Goal: Task Accomplishment & Management: Complete application form

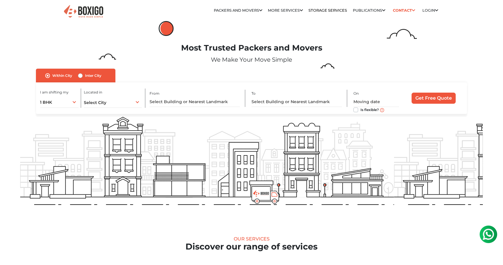
click at [488, 229] on img at bounding box center [489, 235] width 12 height 12
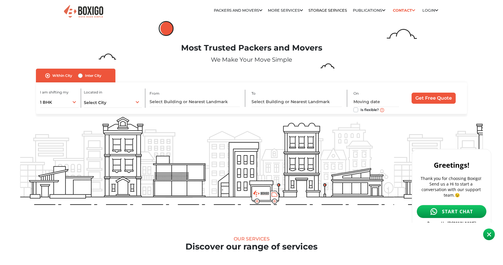
click at [463, 208] on span "START CHAT" at bounding box center [457, 211] width 31 height 6
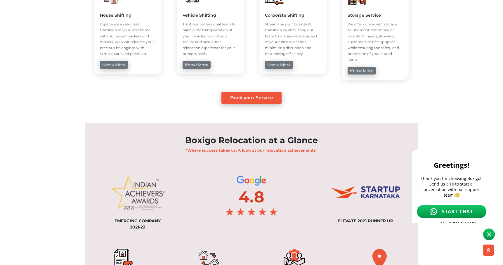
scroll to position [355, 0]
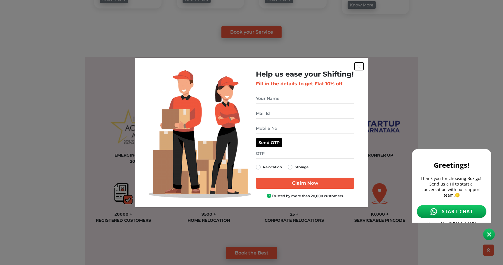
click at [361, 65] on img "get free quote dialog" at bounding box center [358, 66] width 5 height 5
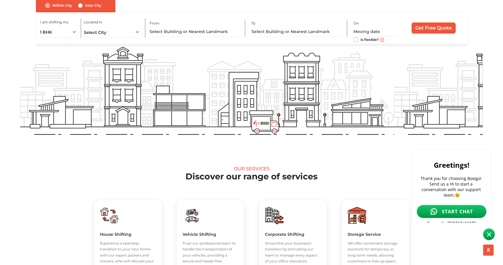
scroll to position [0, 0]
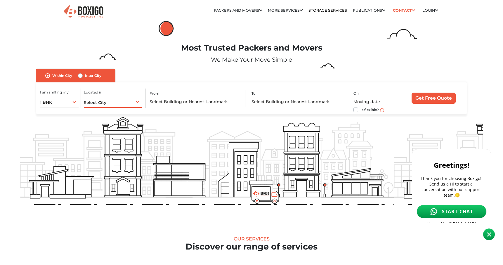
click at [115, 102] on div "Select City Select City [GEOGRAPHIC_DATA] [GEOGRAPHIC_DATA] [GEOGRAPHIC_DATA] […" at bounding box center [113, 102] width 58 height 12
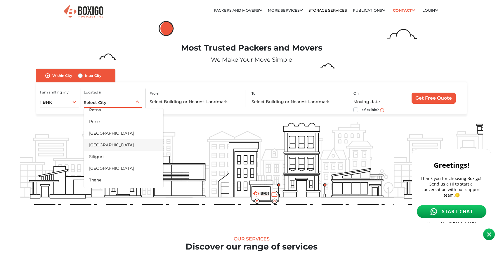
scroll to position [297, 0]
click at [102, 123] on li "Pune" at bounding box center [123, 121] width 79 height 12
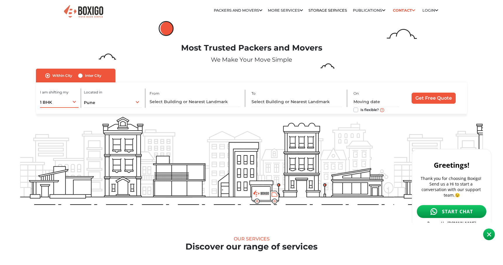
click at [74, 103] on div "1 BHK 1 BHK 2 BHK 3 BHK 3 + BHK FEW ITEMS" at bounding box center [59, 102] width 38 height 12
click at [64, 160] on li "FEW ITEMS" at bounding box center [79, 161] width 79 height 12
click at [197, 101] on input "text" at bounding box center [195, 102] width 90 height 10
type input "a"
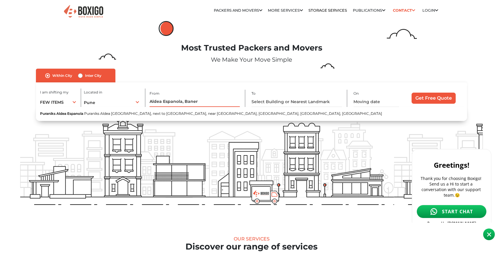
type input "Aldea Espanola, Baner"
click at [290, 100] on input "text" at bounding box center [297, 102] width 90 height 10
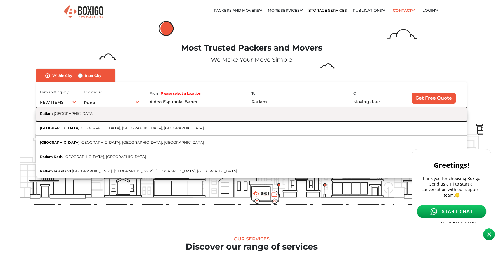
click at [65, 111] on button "Ratlam [GEOGRAPHIC_DATA]" at bounding box center [252, 114] width 432 height 14
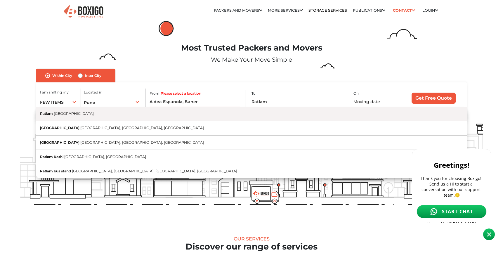
type input "Ratlam, [GEOGRAPHIC_DATA]"
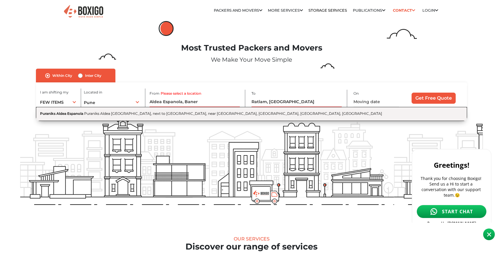
click at [219, 114] on span "Puraniks Aldea [GEOGRAPHIC_DATA], next to [GEOGRAPHIC_DATA], near [GEOGRAPHIC_D…" at bounding box center [233, 113] width 298 height 4
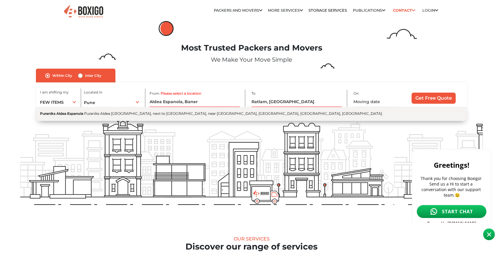
type input "Puraniks Aldea Espanola, [GEOGRAPHIC_DATA], next to [GEOGRAPHIC_DATA], near [GE…"
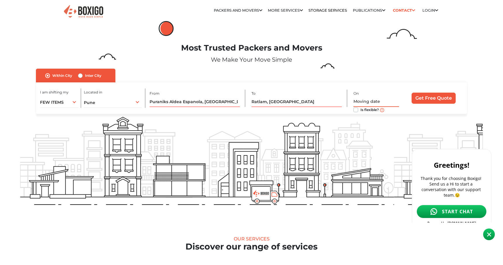
click at [364, 100] on input "text" at bounding box center [376, 102] width 45 height 10
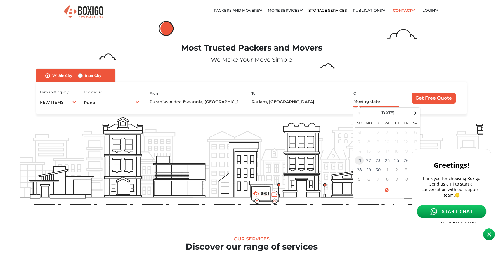
click at [361, 161] on td "21" at bounding box center [359, 160] width 9 height 9
type input "[DATE] 5:52 PM"
click at [422, 54] on div "Most Trusted Packers and Movers We Make Your Move Simple" at bounding box center [252, 55] width 472 height 25
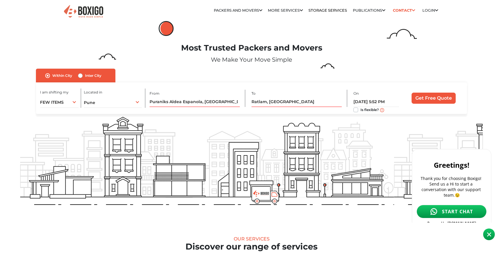
click at [361, 110] on label "Is flexible?" at bounding box center [370, 109] width 18 height 6
click at [356, 110] on input "Is flexible?" at bounding box center [356, 109] width 5 height 6
checkbox input "true"
click at [425, 98] on body at bounding box center [455, 166] width 86 height 156
click at [429, 100] on body at bounding box center [455, 166] width 86 height 156
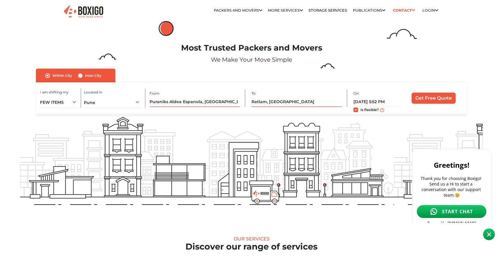
click at [85, 78] on label "Inter City" at bounding box center [93, 75] width 16 height 7
click at [81, 78] on input "Inter City" at bounding box center [80, 75] width 5 height 6
radio input "true"
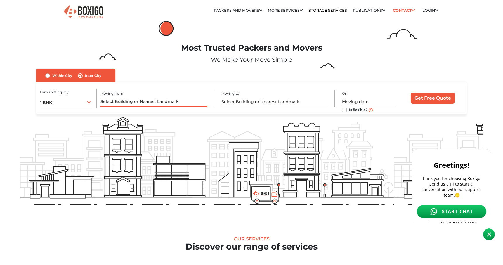
click at [136, 103] on input "text" at bounding box center [154, 102] width 107 height 10
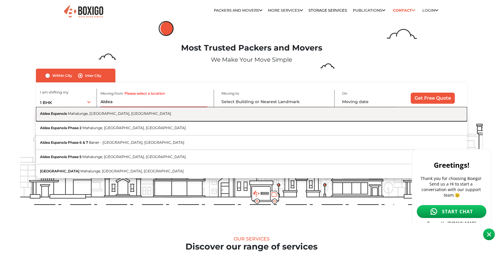
click at [67, 116] on span "Aldea Espanola" at bounding box center [53, 113] width 27 height 4
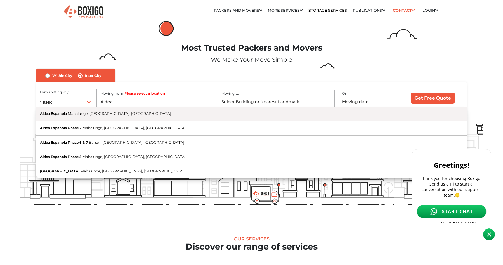
type input "Aldea Espanola, Mahalunge, [GEOGRAPHIC_DATA], [GEOGRAPHIC_DATA]"
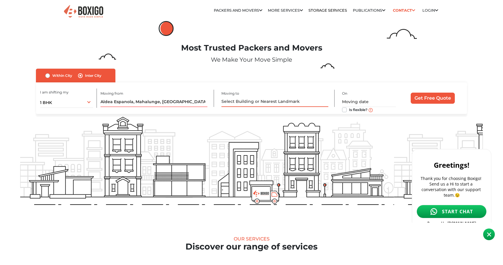
click at [252, 104] on input "text" at bounding box center [274, 102] width 107 height 10
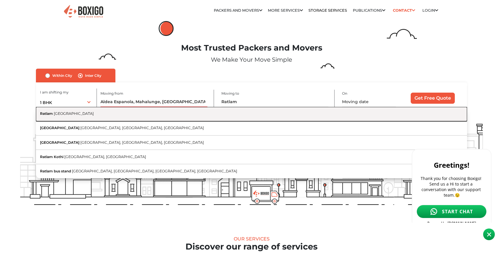
click at [77, 114] on span "[GEOGRAPHIC_DATA]" at bounding box center [74, 113] width 40 height 4
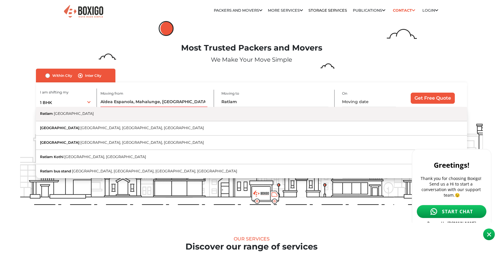
type input "Ratlam, [GEOGRAPHIC_DATA]"
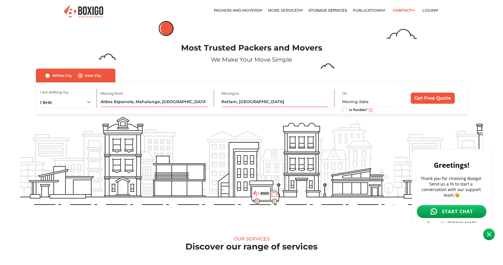
click at [349, 109] on label "Is flexible?" at bounding box center [358, 109] width 18 height 6
click at [344, 109] on input "Is flexible?" at bounding box center [344, 109] width 5 height 6
checkbox input "true"
click at [387, 103] on input "text" at bounding box center [369, 102] width 54 height 10
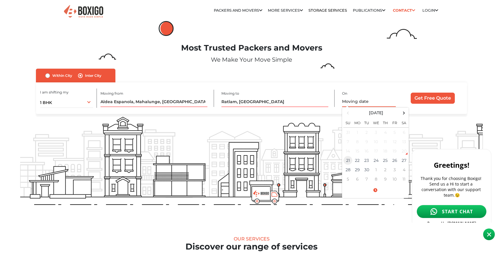
click at [347, 161] on td "21" at bounding box center [347, 160] width 9 height 9
type input "[DATE] 5:52 PM"
click at [432, 97] on body at bounding box center [455, 166] width 86 height 156
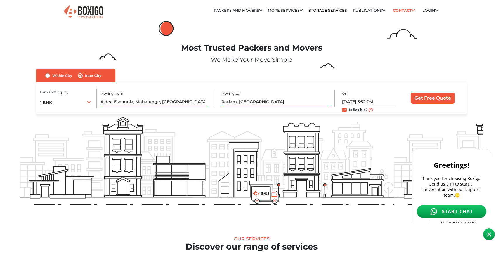
click at [428, 99] on body at bounding box center [455, 166] width 86 height 156
click at [431, 98] on body at bounding box center [455, 166] width 86 height 156
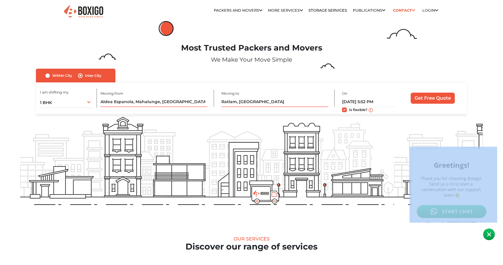
click at [431, 98] on body at bounding box center [455, 166] width 86 height 156
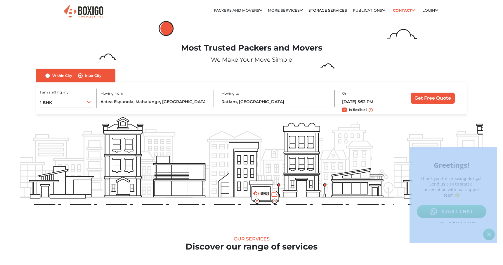
click at [431, 98] on body at bounding box center [455, 166] width 86 height 156
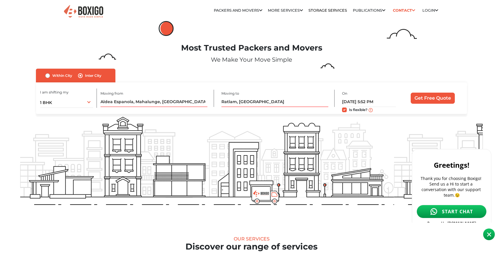
click at [431, 98] on body at bounding box center [455, 166] width 86 height 156
click at [443, 98] on body at bounding box center [455, 166] width 86 height 156
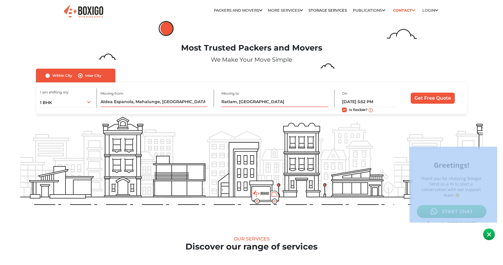
click at [443, 98] on body at bounding box center [455, 166] width 86 height 156
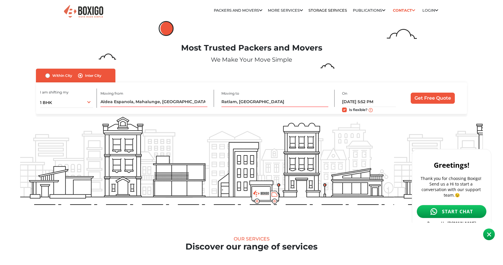
click at [443, 98] on body at bounding box center [455, 166] width 86 height 156
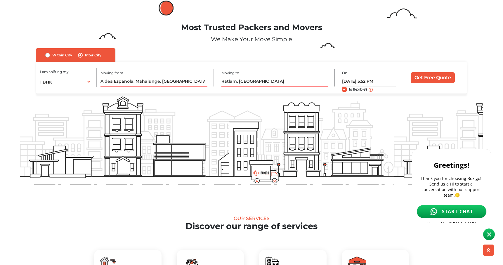
scroll to position [0, 0]
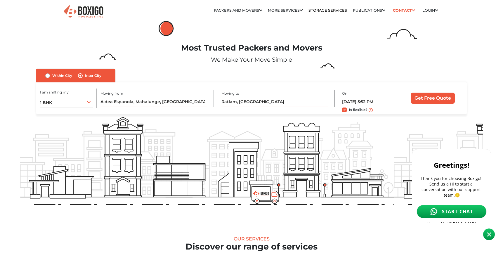
click at [443, 98] on body at bounding box center [455, 166] width 86 height 156
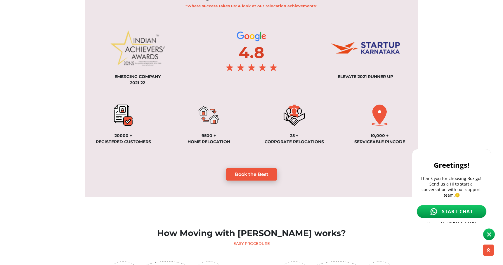
scroll to position [435, 0]
